Goal: Find specific page/section: Find specific page/section

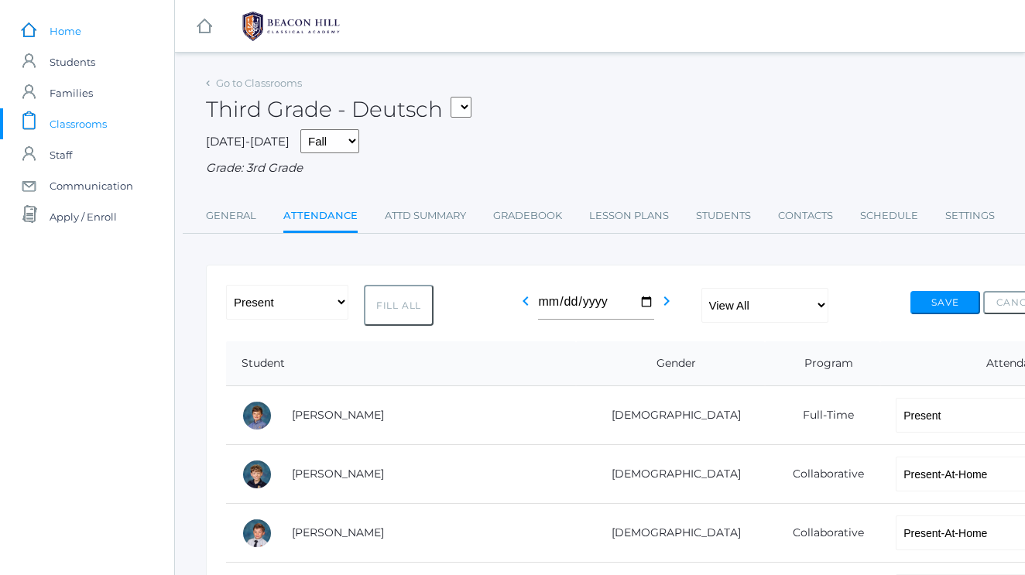
click at [71, 32] on span "Home" at bounding box center [66, 30] width 32 height 31
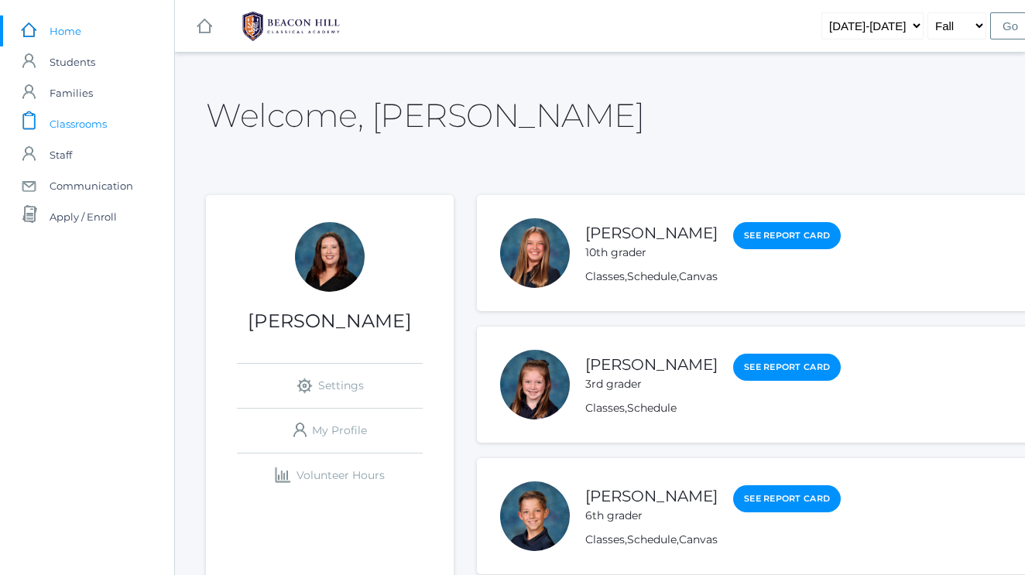
click at [63, 116] on span "Classrooms" at bounding box center [78, 123] width 57 height 31
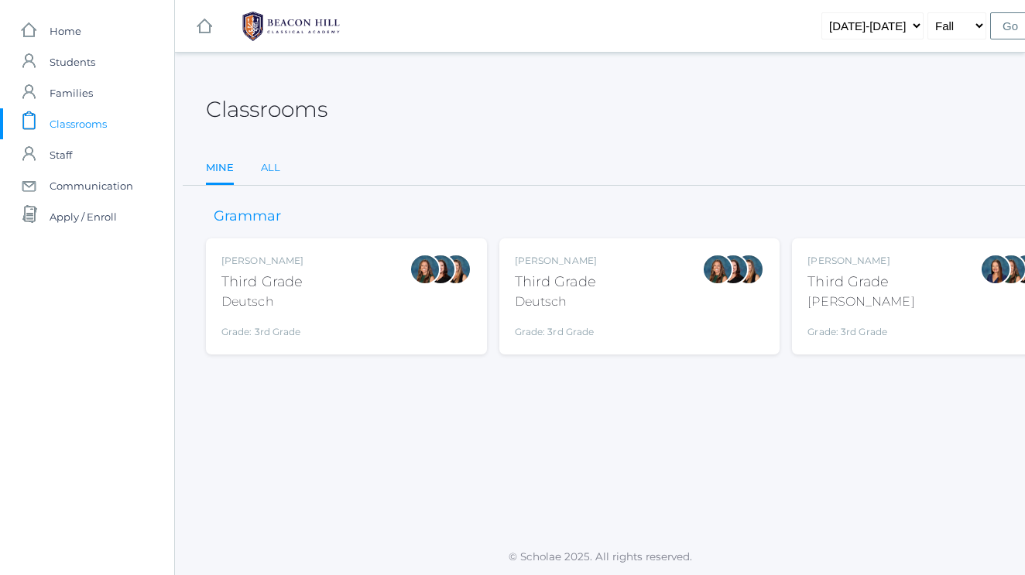
click at [269, 173] on link "All" at bounding box center [270, 167] width 19 height 31
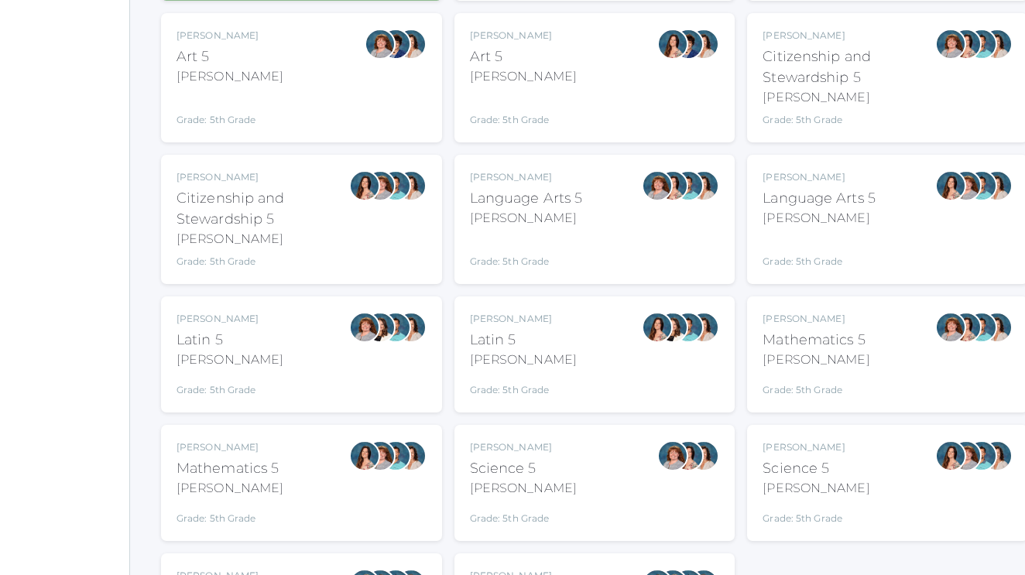
scroll to position [753, 45]
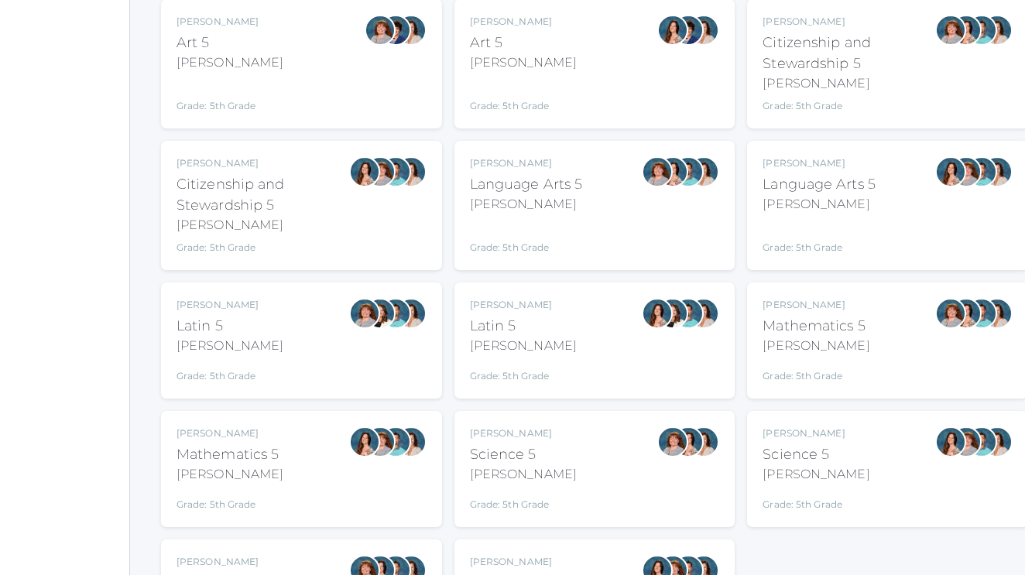
click at [843, 204] on div "[PERSON_NAME]" at bounding box center [818, 204] width 113 height 19
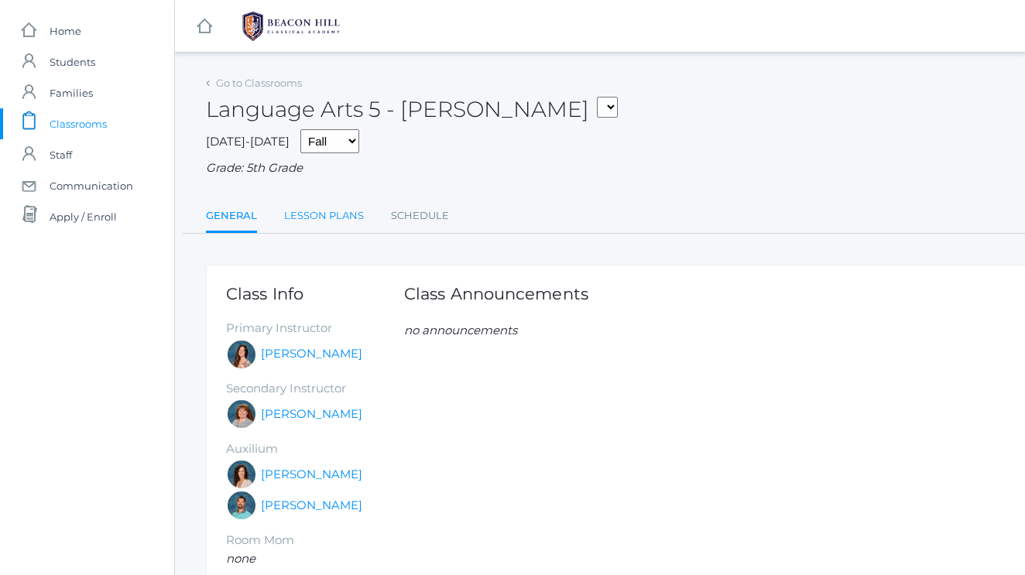
click at [323, 201] on link "Lesson Plans" at bounding box center [324, 215] width 80 height 31
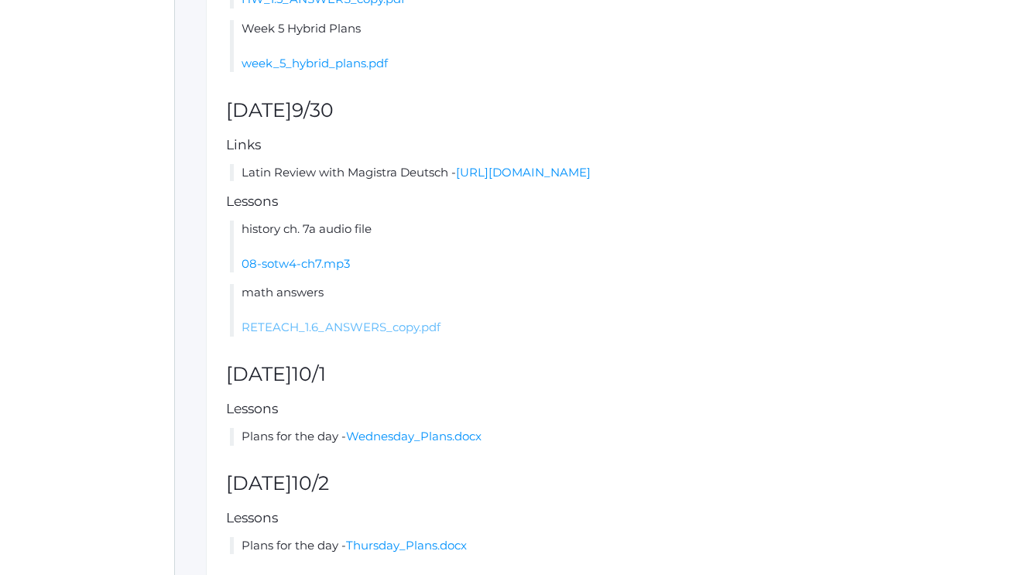
scroll to position [655, 0]
click at [320, 330] on link "RETEACH_1.6_ANSWERS_copy.pdf" at bounding box center [340, 325] width 199 height 15
